Goal: Use online tool/utility

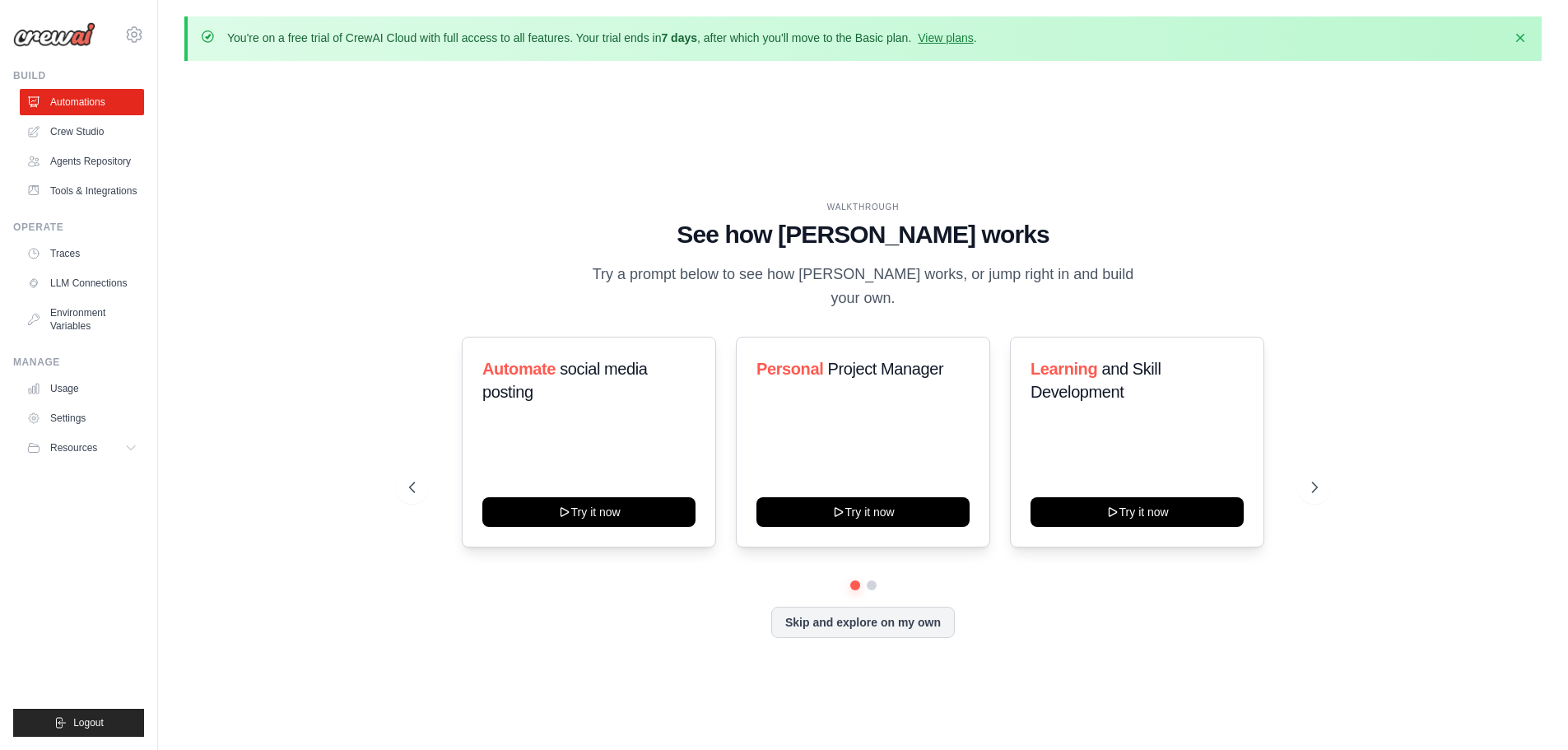
click at [329, 227] on div "WALKTHROUGH See how [PERSON_NAME] works Try a prompt below to see how [PERSON_N…" at bounding box center [863, 432] width 1357 height 717
click at [291, 186] on div "WALKTHROUGH See how [PERSON_NAME] works Try a prompt below to see how [PERSON_N…" at bounding box center [863, 432] width 1357 height 717
click at [1319, 479] on icon at bounding box center [1317, 487] width 16 height 16
click at [590, 172] on div "WALKTHROUGH See how [PERSON_NAME] works Try a prompt below to see how [PERSON_N…" at bounding box center [863, 432] width 1357 height 717
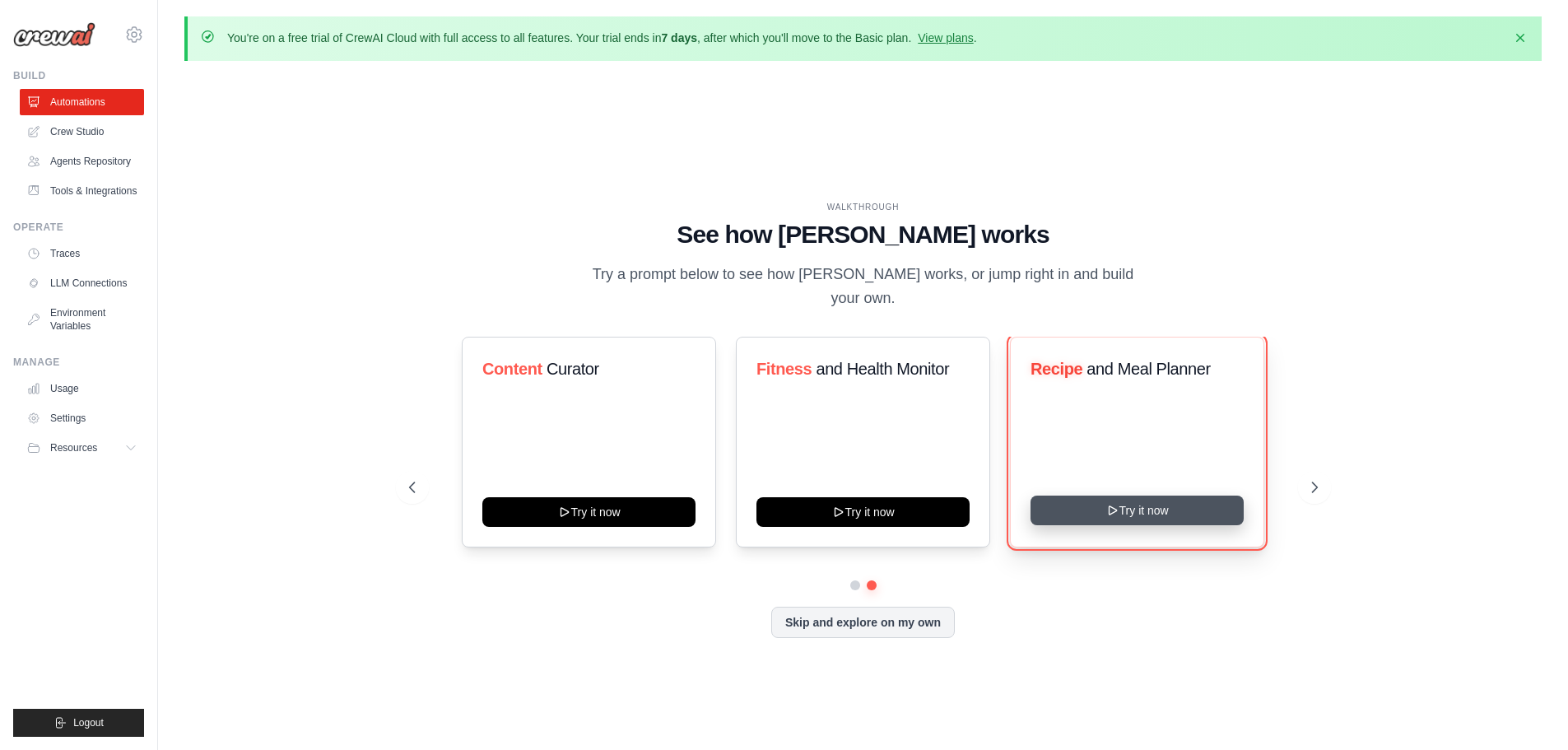
click at [1151, 501] on button "Try it now" at bounding box center [1138, 510] width 213 height 30
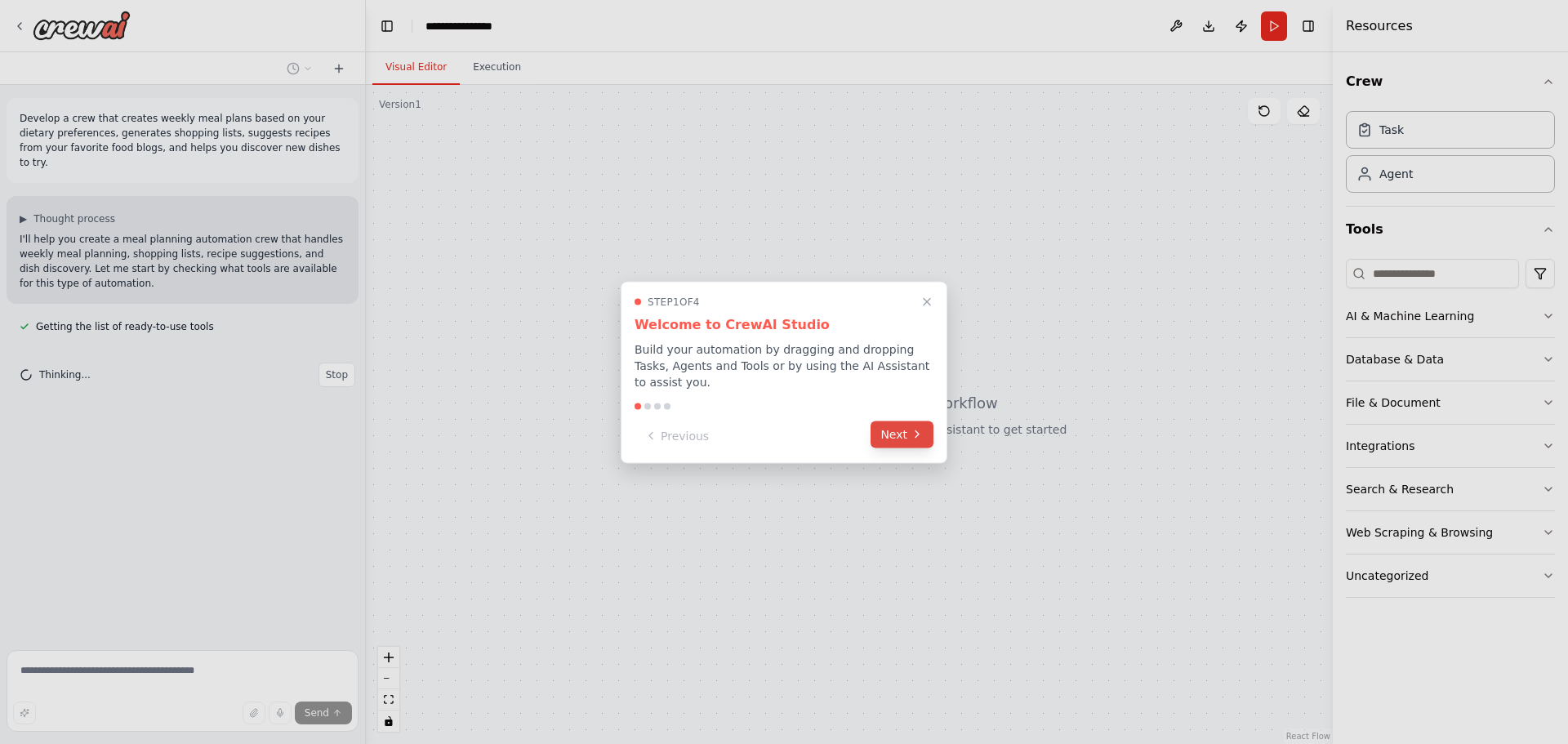
click at [902, 427] on button "Next" at bounding box center [902, 434] width 63 height 27
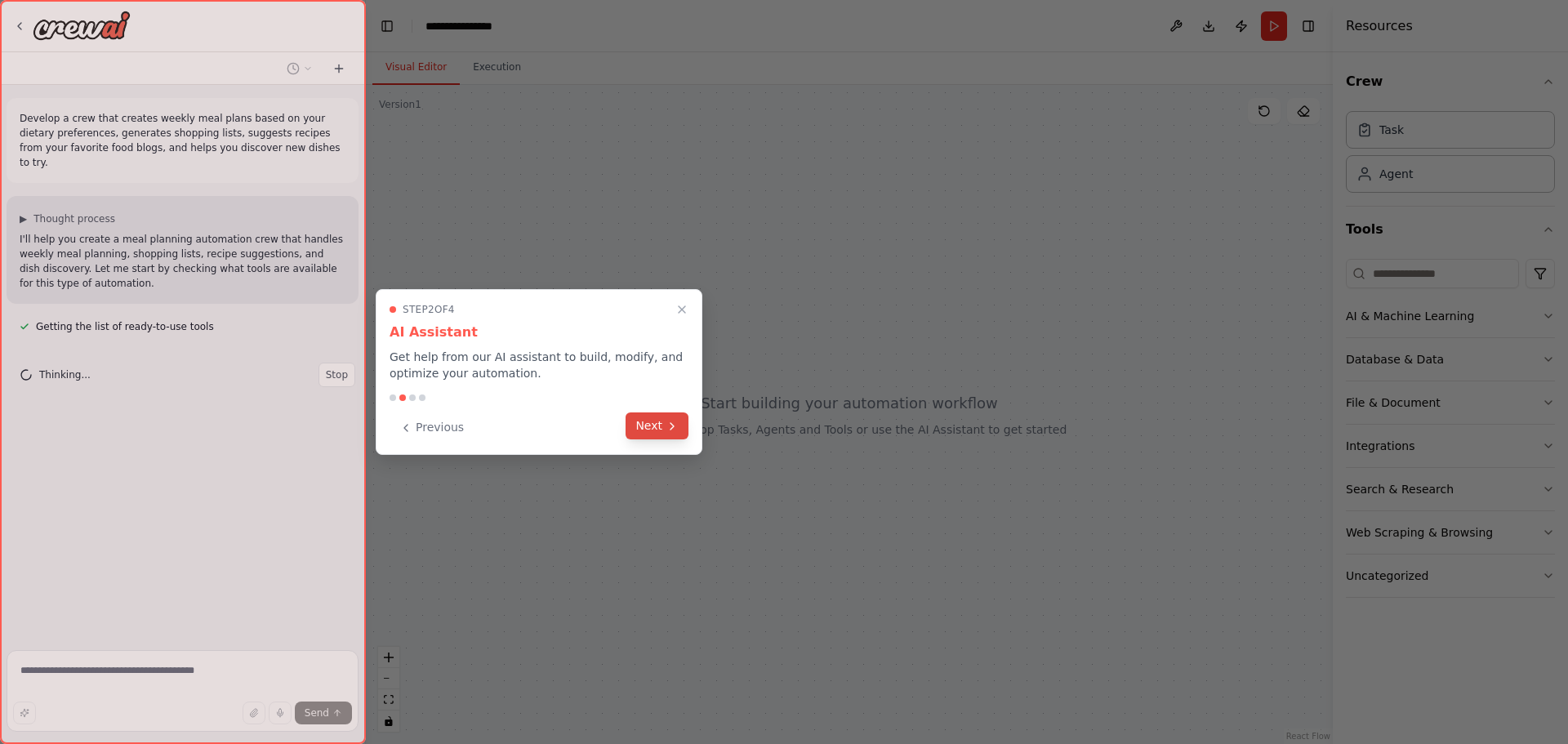
click at [685, 429] on button "Next" at bounding box center [657, 426] width 63 height 27
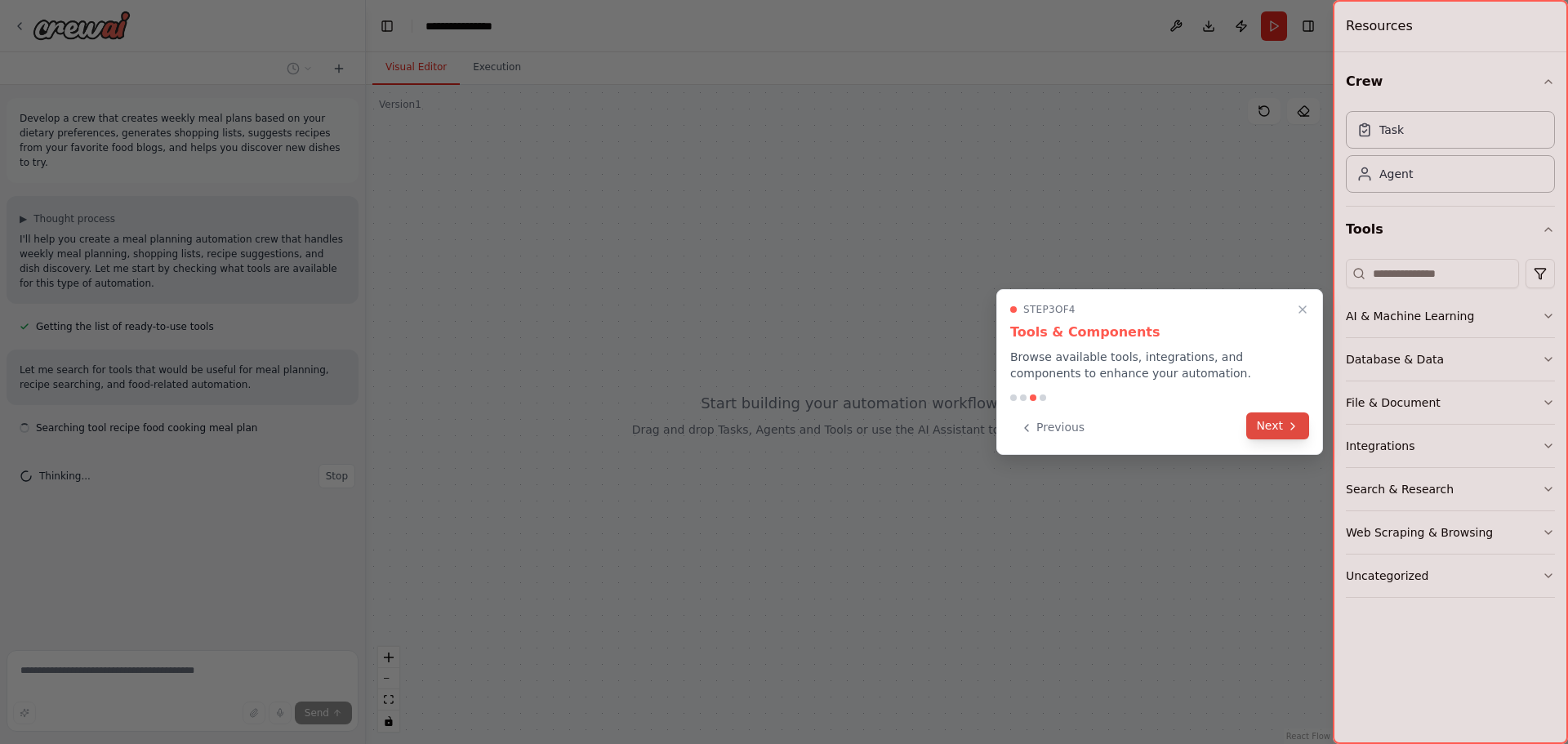
click at [1265, 415] on button "Next" at bounding box center [1278, 426] width 63 height 27
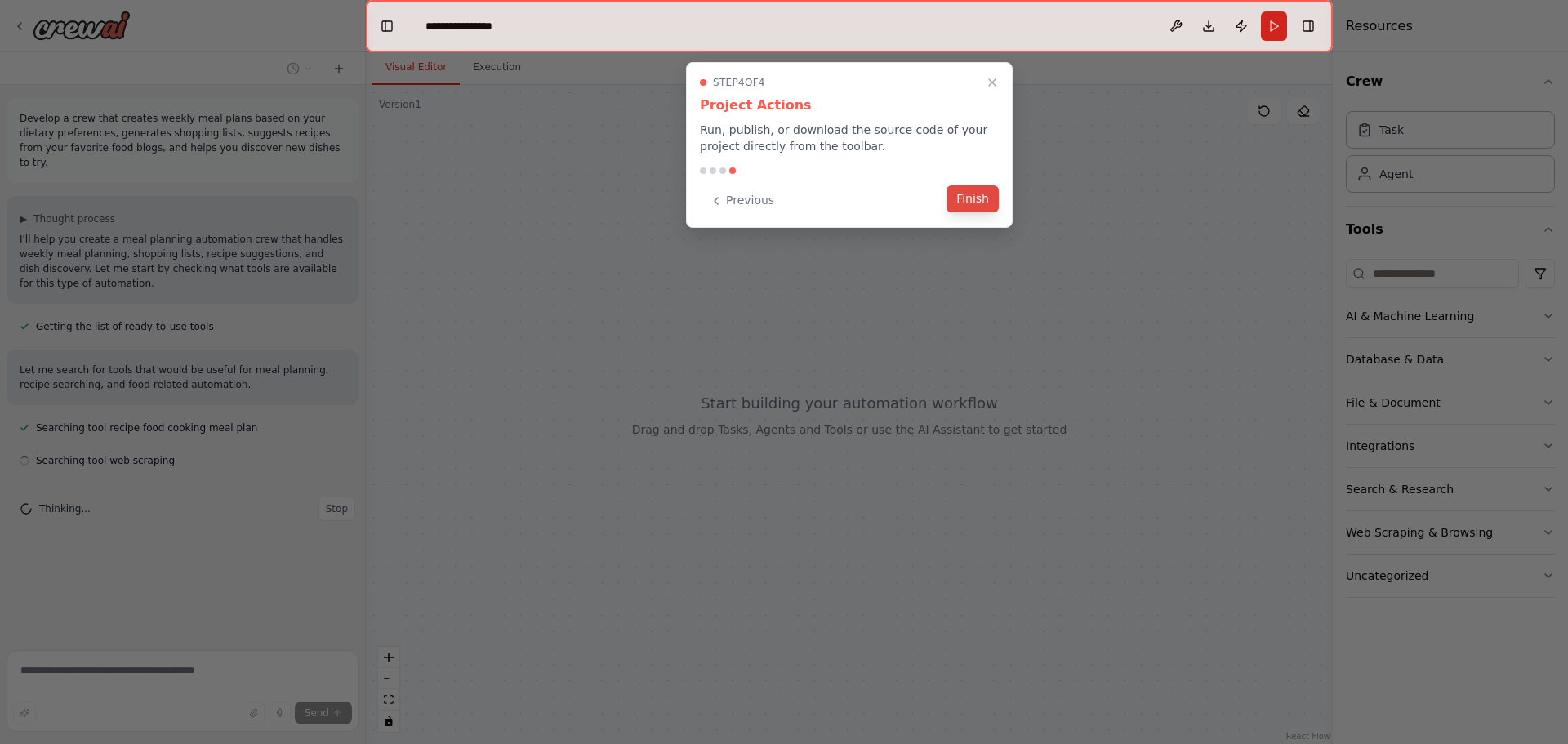
click at [969, 206] on button "Finish" at bounding box center [973, 199] width 52 height 27
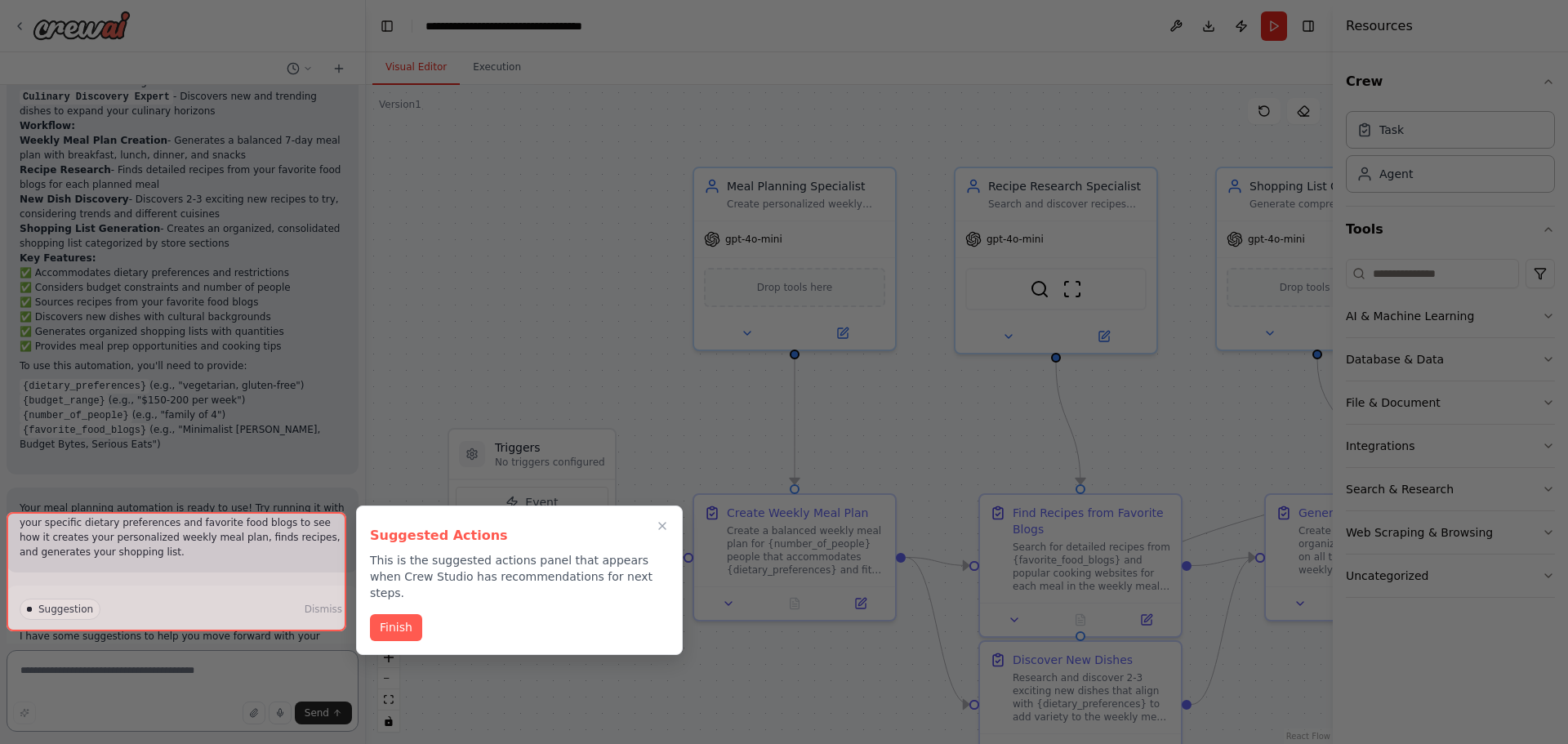
scroll to position [1249, 0]
